Goal: Task Accomplishment & Management: Manage account settings

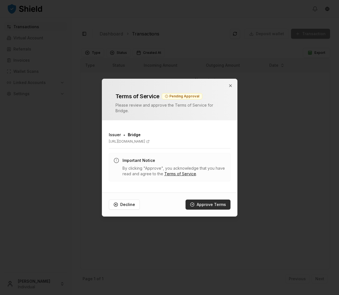
click at [215, 200] on button "Approve Terms" at bounding box center [208, 205] width 45 height 10
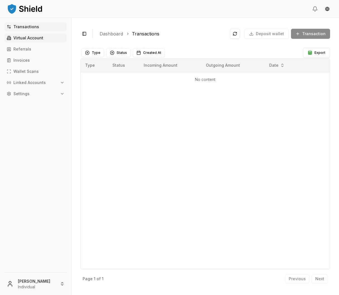
click at [23, 34] on link "Virtual Account" at bounding box center [35, 38] width 62 height 9
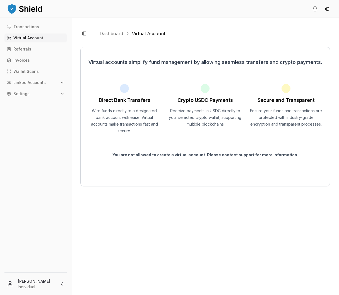
drag, startPoint x: 19, startPoint y: 89, endPoint x: 21, endPoint y: 91, distance: 3.6
click at [20, 90] on div "Transactions Virtual Account Referrals Invoices Wallet Scans Linked Accounts Se…" at bounding box center [35, 144] width 71 height 244
click at [21, 91] on button "Settings" at bounding box center [35, 93] width 62 height 9
click at [35, 106] on link "Account" at bounding box center [36, 103] width 49 height 9
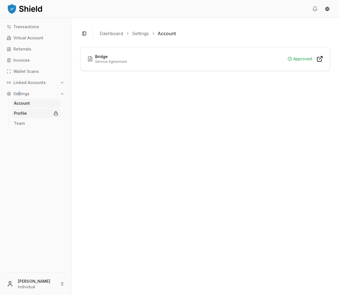
click at [37, 115] on link "Profile" at bounding box center [36, 113] width 49 height 9
click at [57, 112] on icon at bounding box center [56, 112] width 2 height 2
click at [137, 33] on link "Settings" at bounding box center [140, 33] width 17 height 7
click at [29, 25] on p "Transactions" at bounding box center [26, 27] width 26 height 4
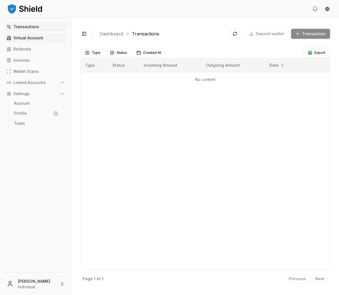
click at [31, 36] on p "Virtual Account" at bounding box center [28, 38] width 30 height 4
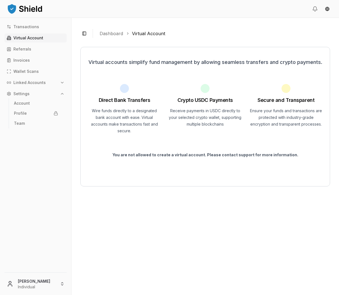
click at [142, 183] on div "Virtual accounts simplify fund management by allowing seamless transfers and cr…" at bounding box center [205, 117] width 250 height 140
click at [46, 289] on html "Transactions Virtual Account Referrals Invoices Wallet Scans Linked Accounts Se…" at bounding box center [169, 147] width 339 height 295
click at [39, 244] on div "[PERSON_NAME]" at bounding box center [36, 245] width 64 height 9
click at [27, 77] on div "Transactions Virtual Account Referrals Invoices Wallet Scans Linked Accounts Se…" at bounding box center [35, 144] width 71 height 244
click at [28, 82] on p "Linked Accounts" at bounding box center [29, 83] width 32 height 4
